Goal: Information Seeking & Learning: Learn about a topic

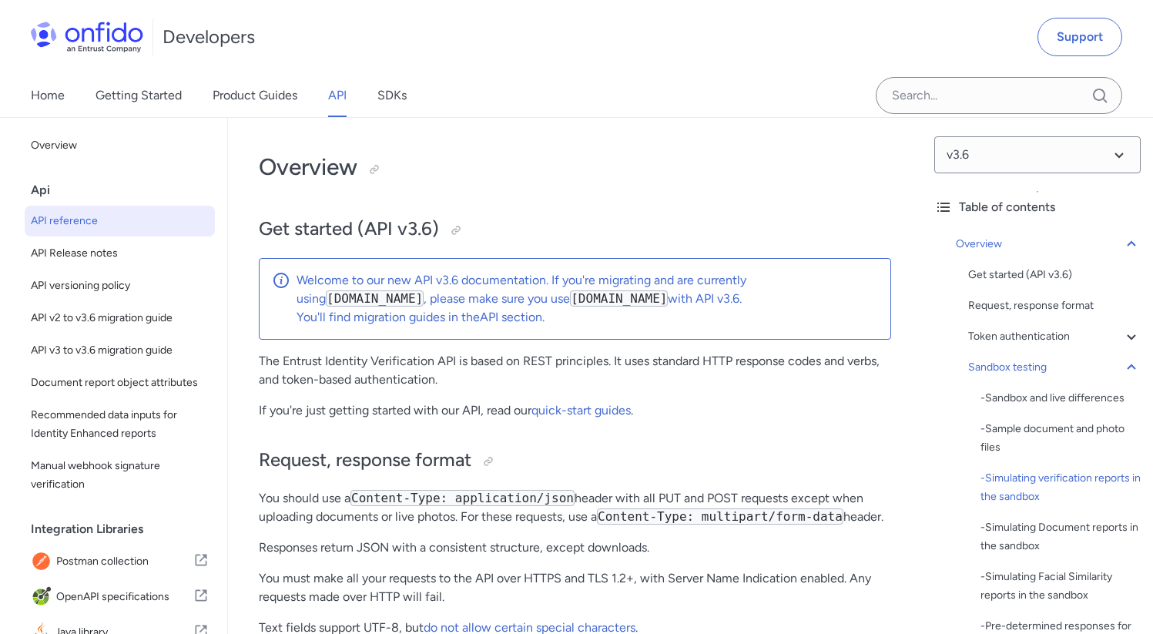
scroll to position [3344, 0]
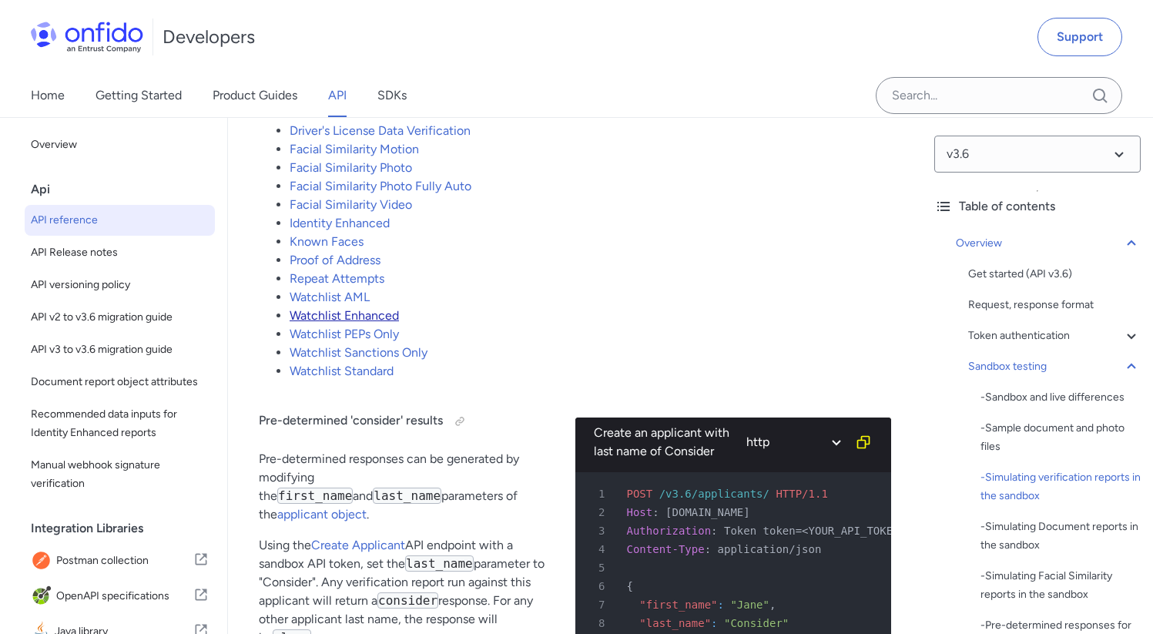
click at [352, 323] on link "Watchlist Enhanced" at bounding box center [344, 315] width 109 height 15
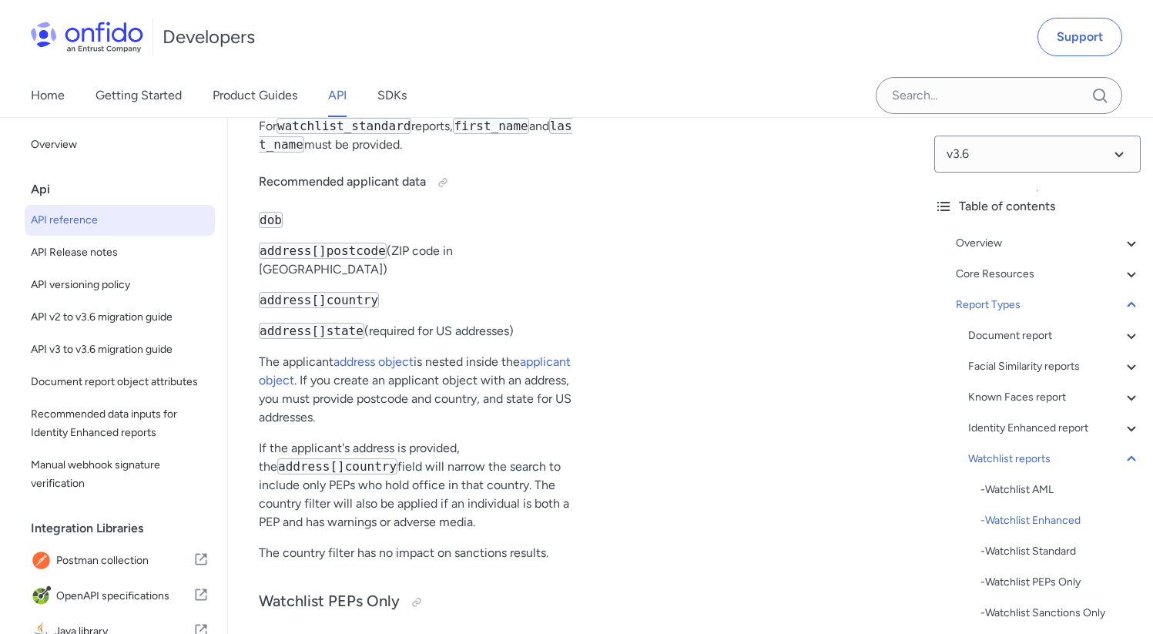
scroll to position [111197, 0]
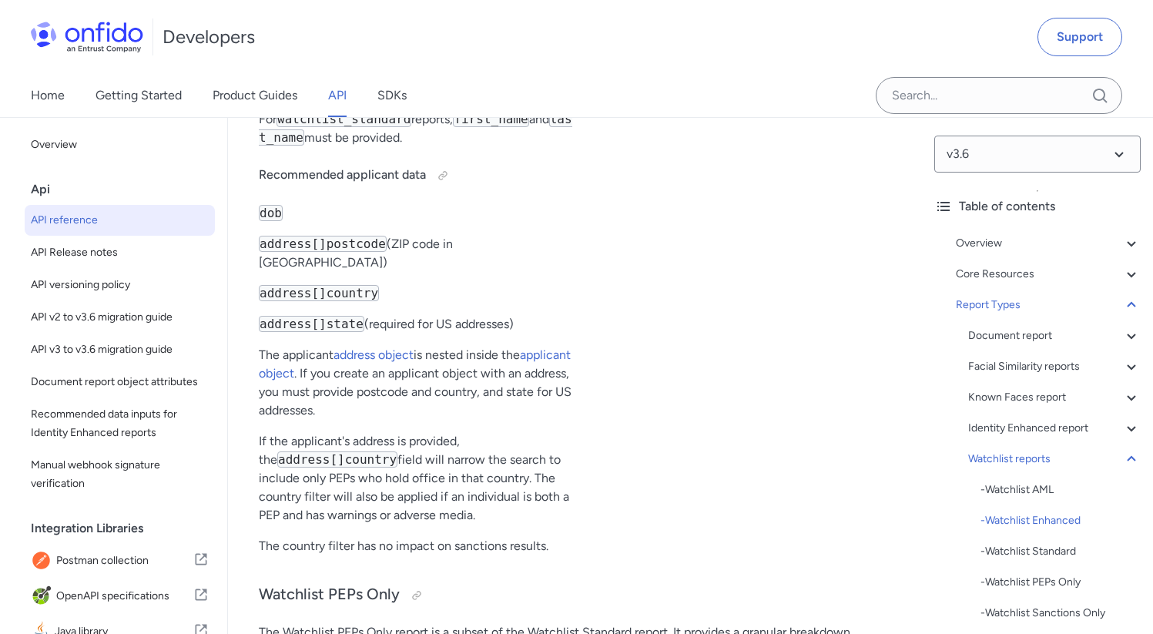
drag, startPoint x: 675, startPoint y: 325, endPoint x: 807, endPoint y: 325, distance: 131.7
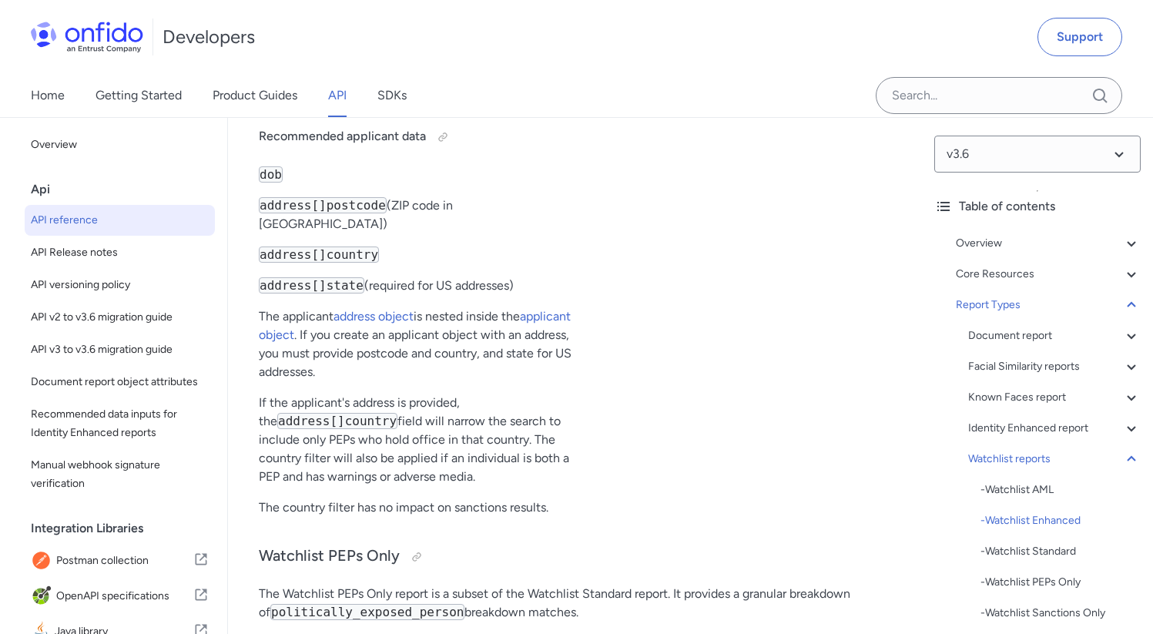
drag, startPoint x: 678, startPoint y: 399, endPoint x: 801, endPoint y: 414, distance: 124.1
drag, startPoint x: 755, startPoint y: 288, endPoint x: 663, endPoint y: 287, distance: 91.6
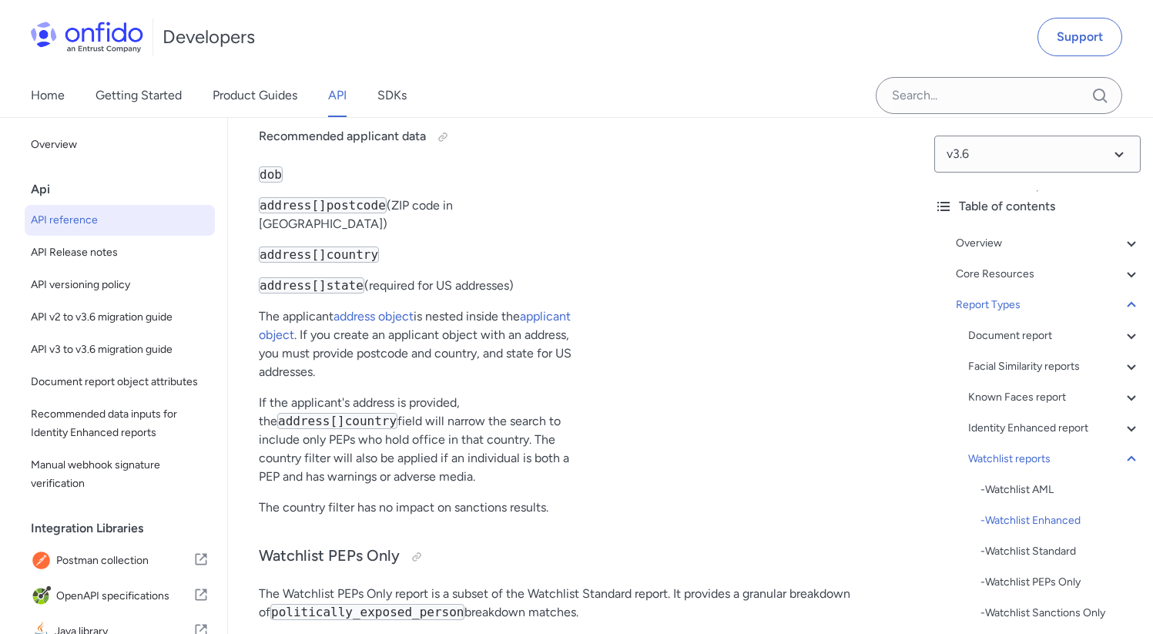
drag, startPoint x: 675, startPoint y: 287, endPoint x: 792, endPoint y: 290, distance: 116.3
